Goal: Task Accomplishment & Management: Use online tool/utility

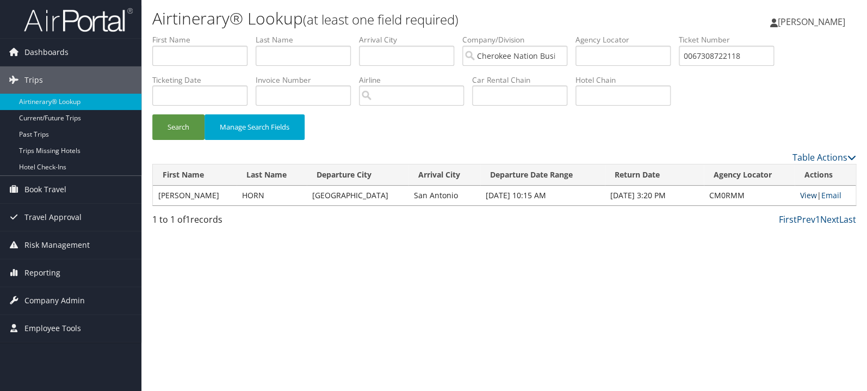
click at [801, 195] on link "View" at bounding box center [808, 195] width 17 height 10
click at [50, 271] on span "Reporting" at bounding box center [42, 272] width 36 height 27
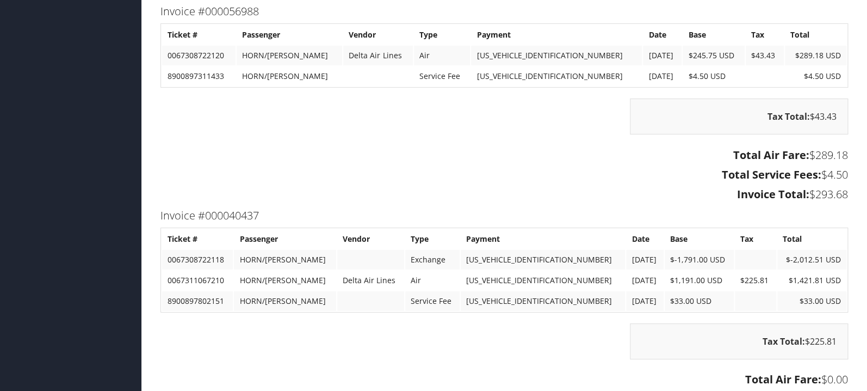
scroll to position [1557, 0]
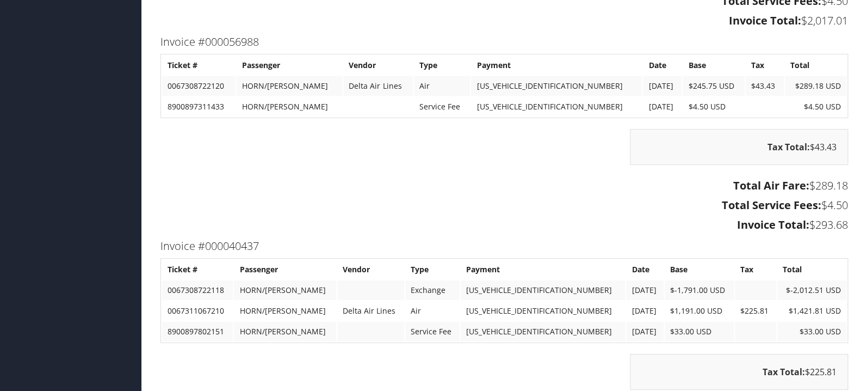
click at [196, 286] on td "0067308722118" at bounding box center [197, 290] width 71 height 20
copy td "0067308722118"
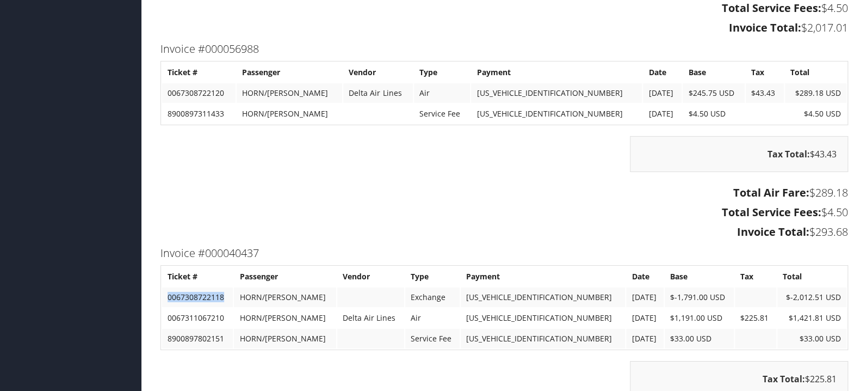
scroll to position [1615, 0]
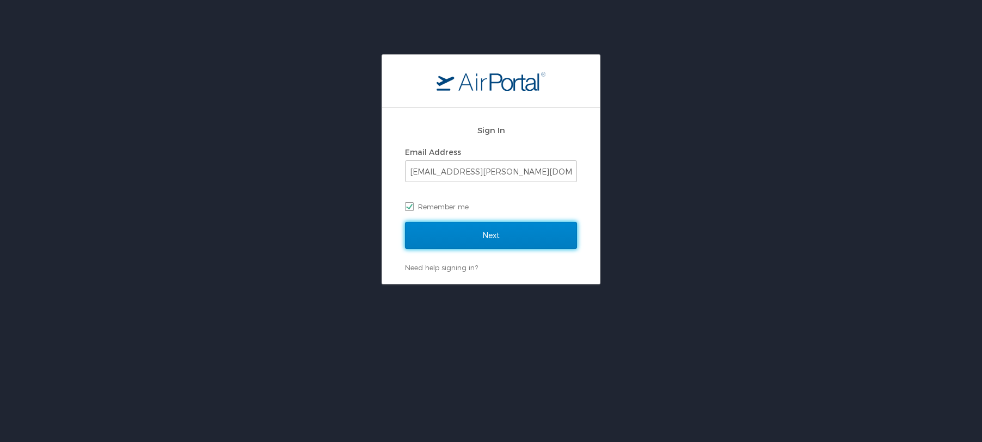
click at [484, 244] on input "Next" at bounding box center [491, 235] width 172 height 27
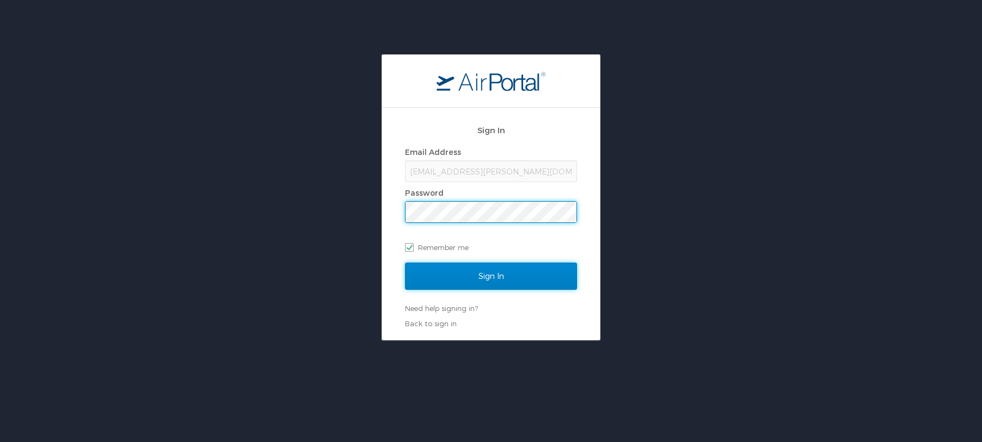
click at [476, 273] on input "Sign In" at bounding box center [491, 276] width 172 height 27
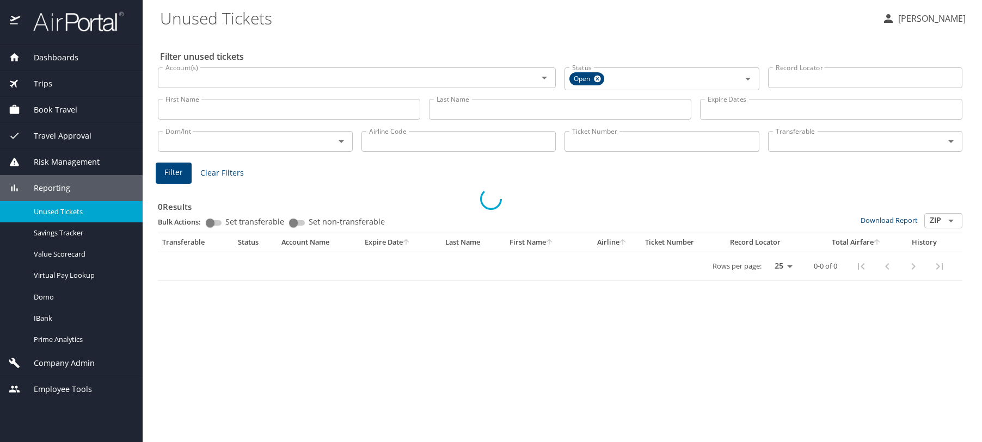
select select "US"
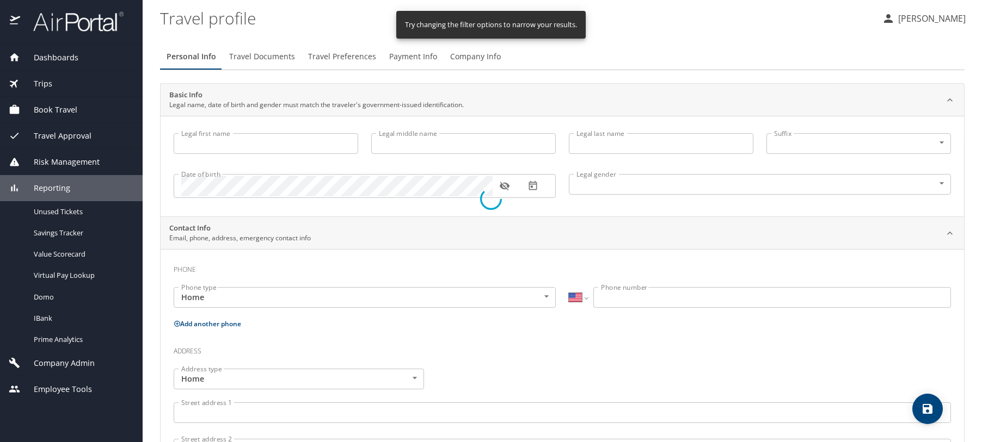
type input "April"
type input "McBride"
type input "Female"
select select "US"
select select "IN"
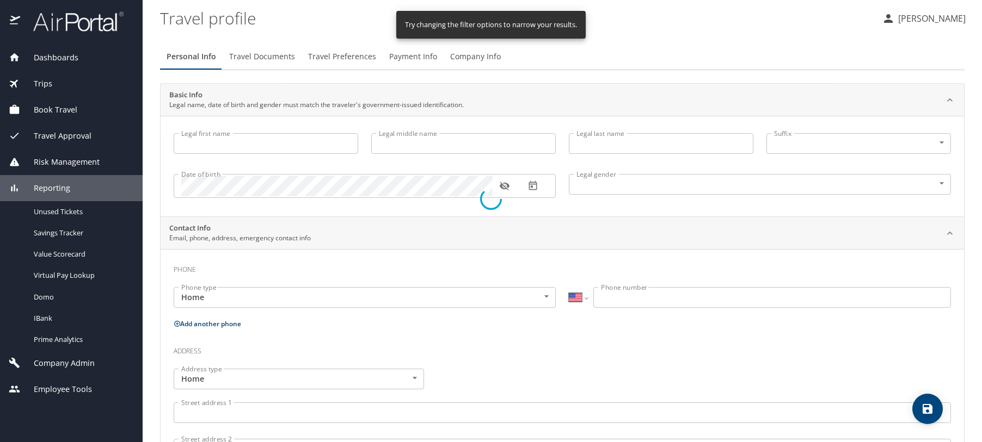
select select "IN"
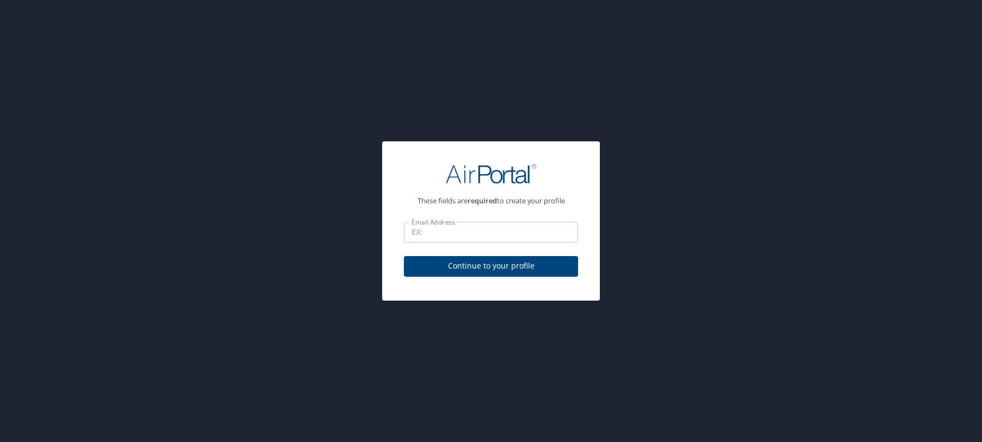
click at [470, 242] on input "Email Address" at bounding box center [491, 232] width 174 height 21
type input "april.mcbride@cherokee-federal.com"
click at [484, 273] on span "Continue to your profile" at bounding box center [490, 267] width 157 height 14
select select "US"
select select "IN"
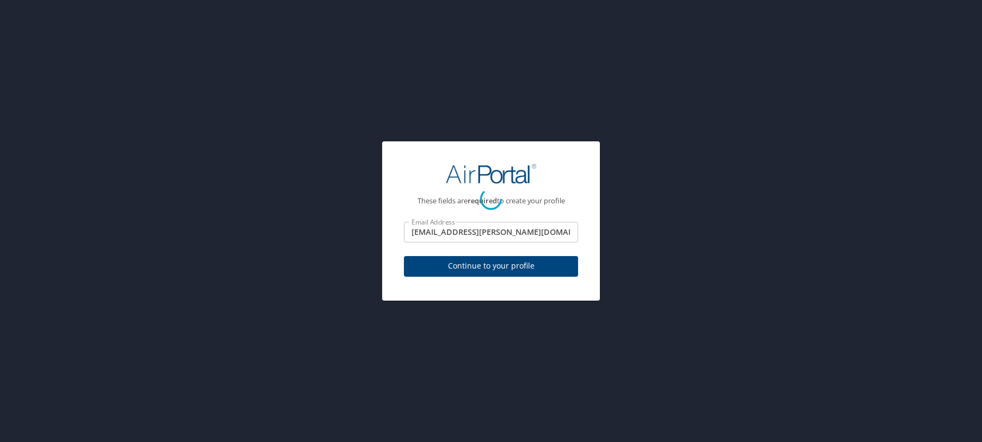
select select "IN"
select select "US"
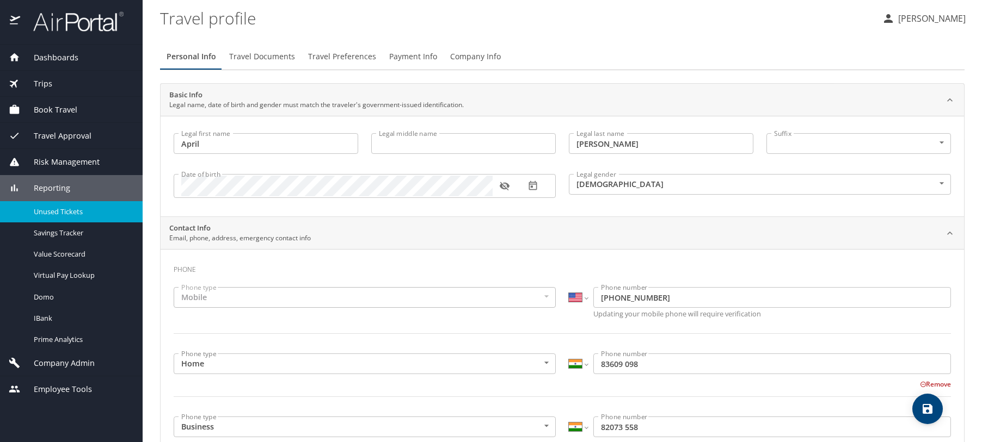
click at [83, 211] on span "Unused Tickets" at bounding box center [82, 212] width 96 height 10
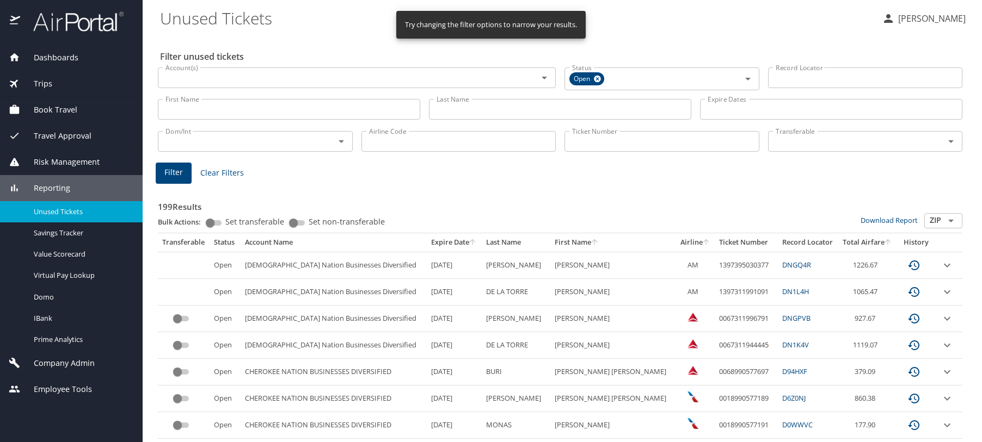
click at [608, 145] on input "Ticket Number" at bounding box center [661, 141] width 195 height 21
paste input "0067308722118"
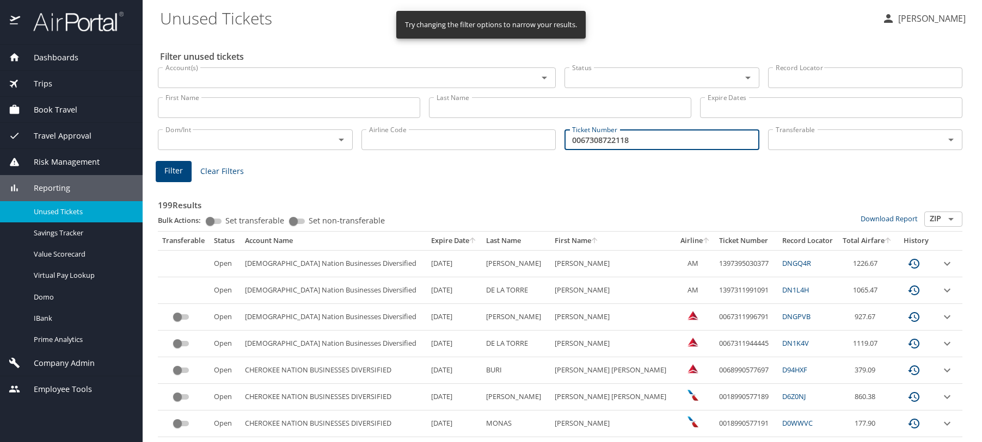
type input "0067308722118"
click at [182, 171] on span "Filter" at bounding box center [173, 171] width 18 height 14
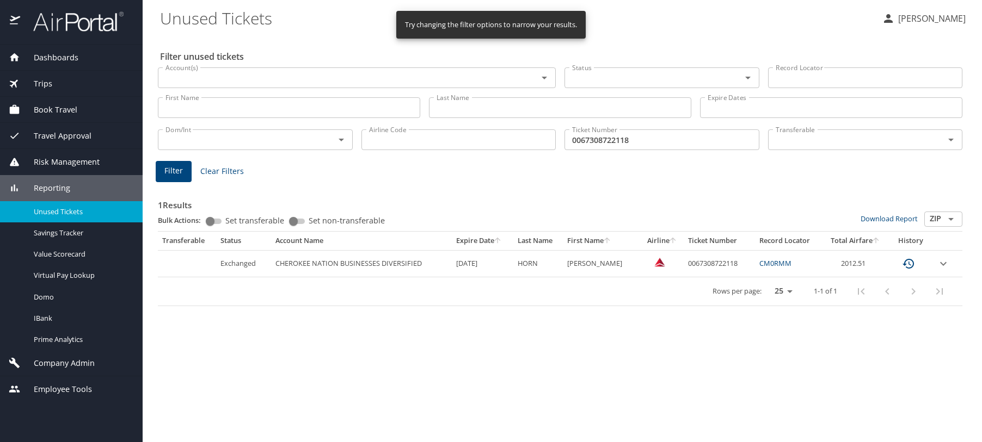
click at [943, 262] on icon "expand row" at bounding box center [942, 263] width 13 height 13
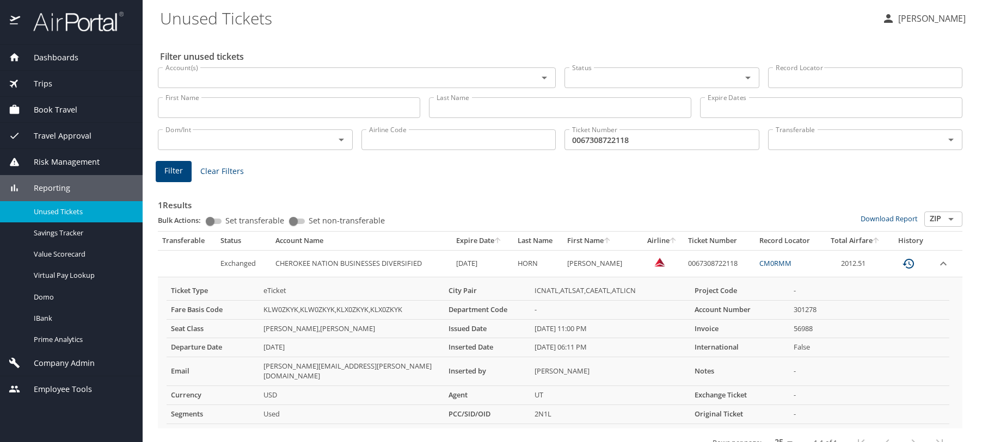
scroll to position [10, 0]
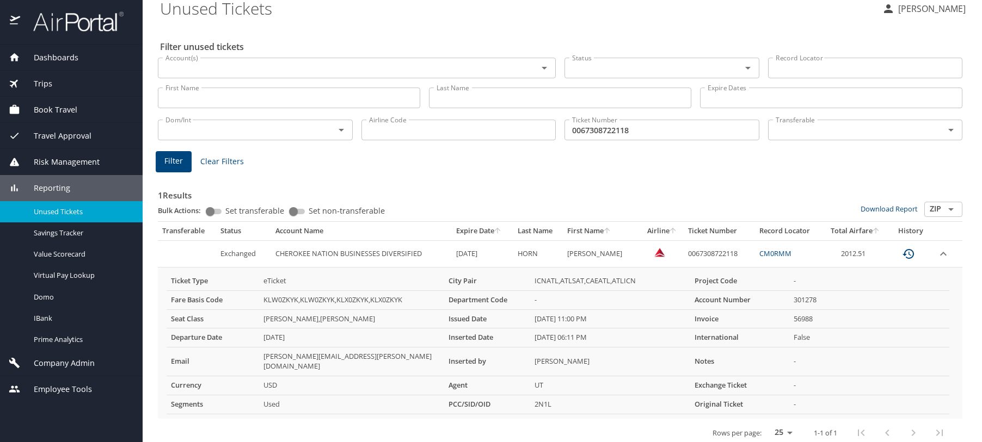
click at [853, 251] on td "2012.51" at bounding box center [855, 253] width 66 height 27
click at [373, 257] on DIVERSIFIED "CHEROKEE NATION BUSINESSES DIVERSIFIED" at bounding box center [361, 253] width 181 height 27
click at [521, 105] on input "Last Name" at bounding box center [560, 98] width 262 height 21
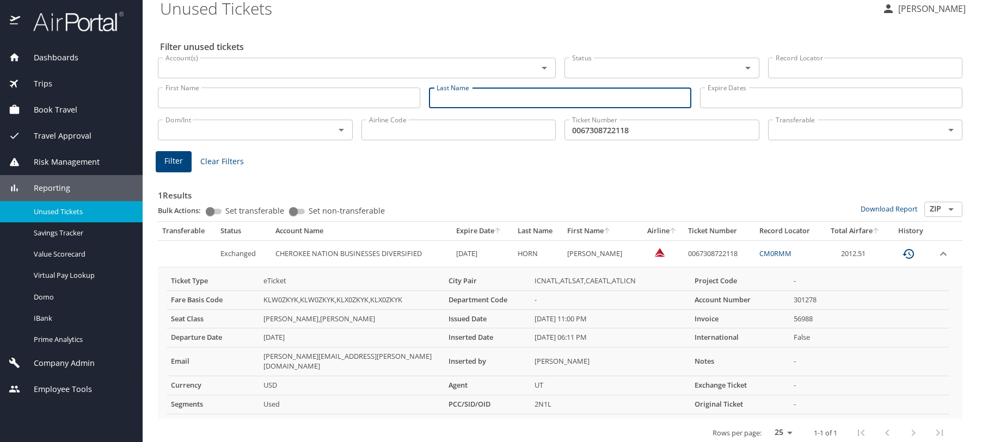
type input "h"
type input "horn"
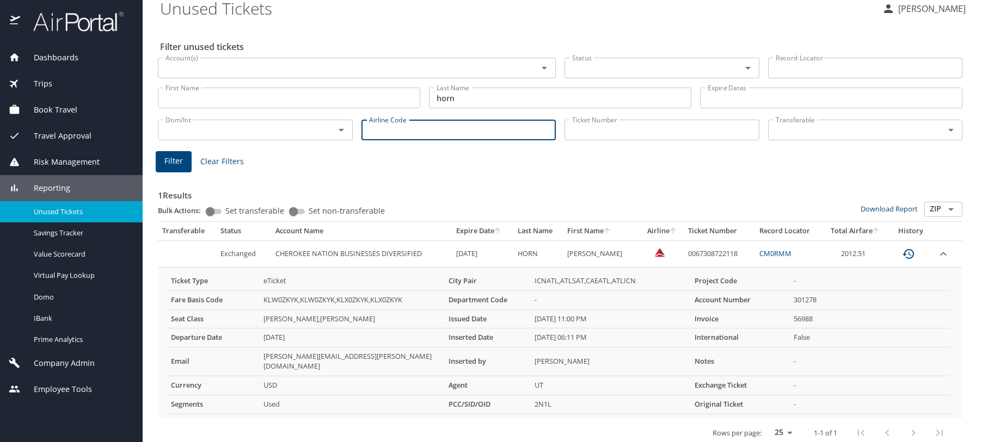
click at [177, 163] on span "Filter" at bounding box center [173, 162] width 18 height 14
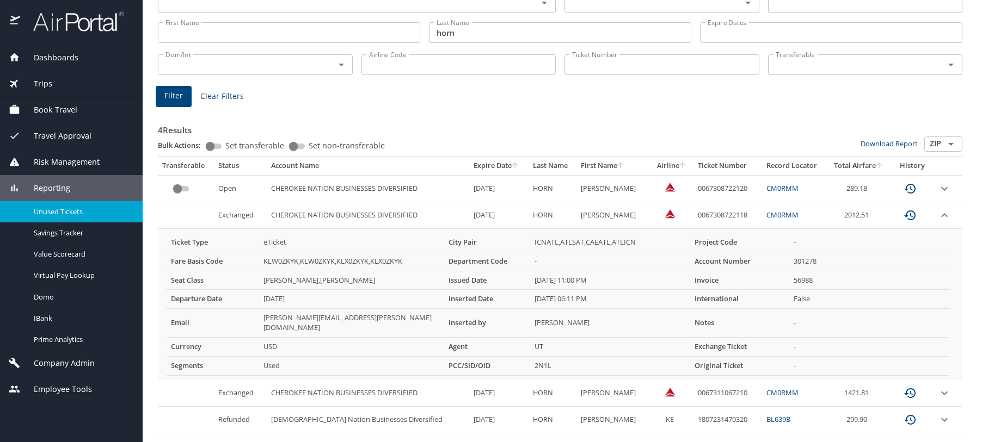
scroll to position [90, 0]
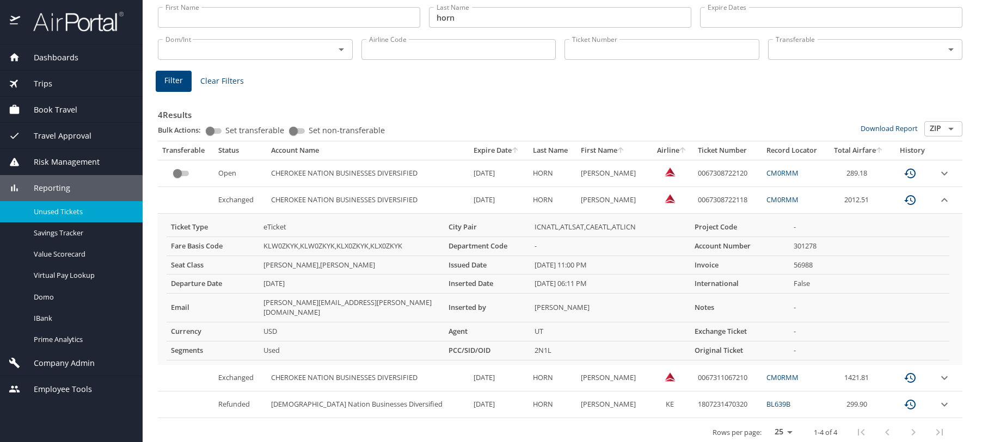
click at [946, 372] on icon "expand row" at bounding box center [943, 378] width 13 height 13
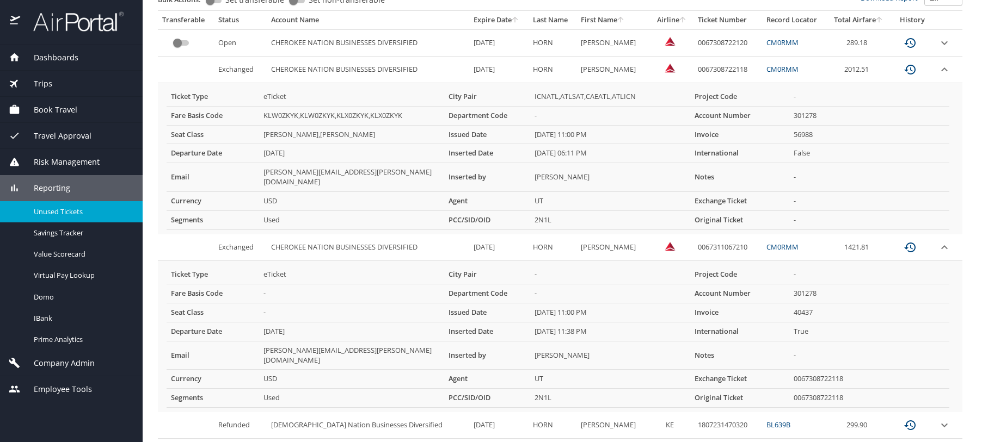
scroll to position [232, 0]
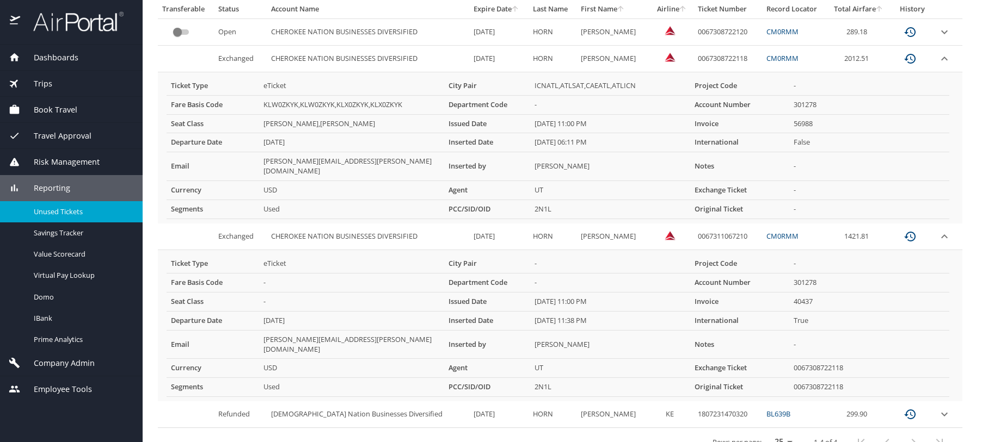
click at [766, 231] on link "CM0RMM" at bounding box center [782, 236] width 32 height 10
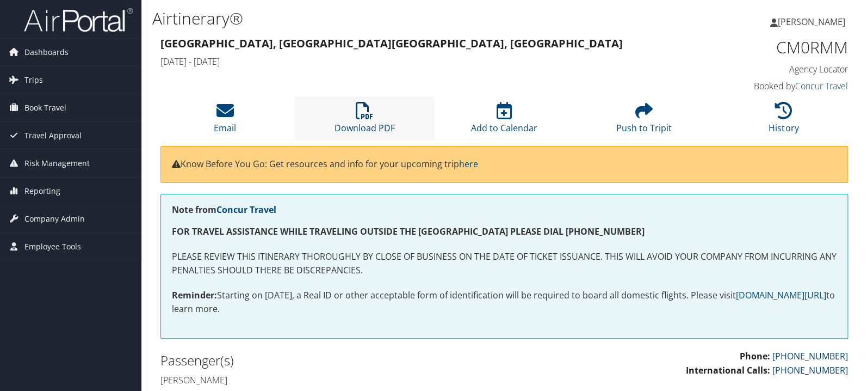
click at [362, 110] on icon at bounding box center [364, 110] width 17 height 17
click at [365, 118] on icon at bounding box center [364, 110] width 17 height 17
